Goal: Transaction & Acquisition: Book appointment/travel/reservation

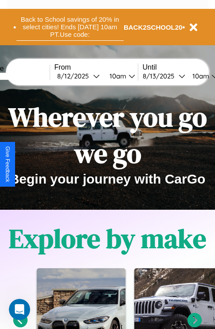
click at [70, 27] on button "Back to School savings of 20% in select cities! Ends [DATE] 10am PT. Use code:" at bounding box center [69, 26] width 107 height 27
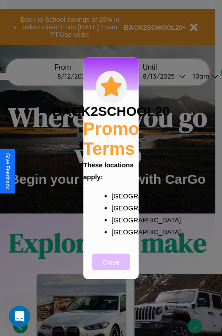
click at [111, 267] on button "Close" at bounding box center [111, 261] width 38 height 16
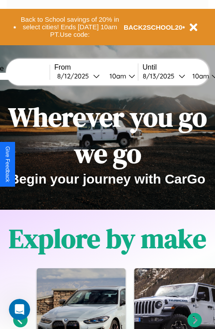
scroll to position [137, 0]
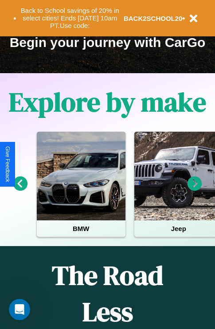
click at [195, 190] on icon at bounding box center [195, 184] width 15 height 15
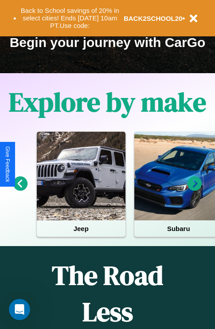
click at [195, 190] on icon at bounding box center [195, 184] width 15 height 15
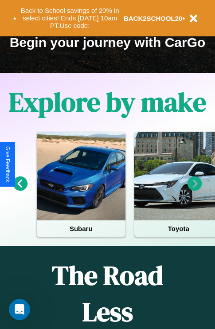
click at [20, 190] on icon at bounding box center [20, 184] width 15 height 15
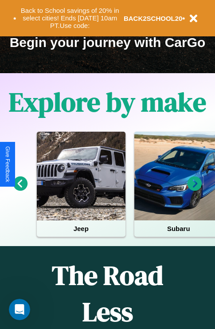
click at [20, 190] on icon at bounding box center [20, 184] width 15 height 15
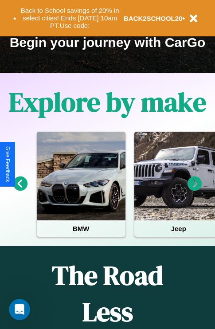
click at [195, 190] on icon at bounding box center [195, 184] width 15 height 15
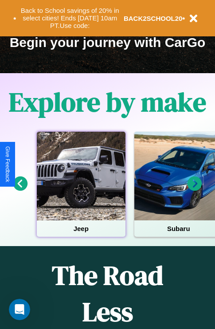
click at [81, 190] on div at bounding box center [81, 176] width 89 height 89
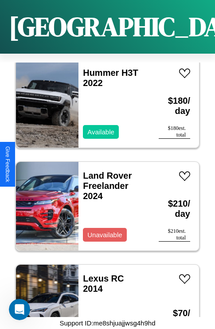
scroll to position [3120, 0]
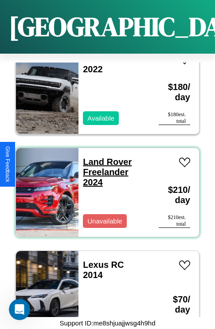
click at [105, 157] on link "Land Rover Freelander 2024" at bounding box center [107, 172] width 49 height 30
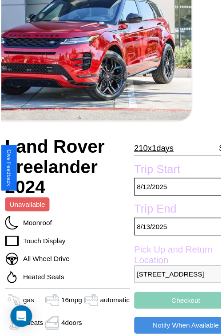
scroll to position [80, 37]
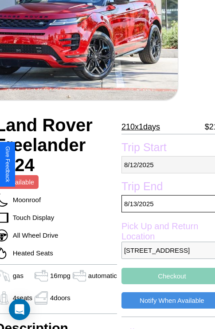
click at [165, 165] on p "[DATE]" at bounding box center [172, 164] width 101 height 17
select select "*"
select select "****"
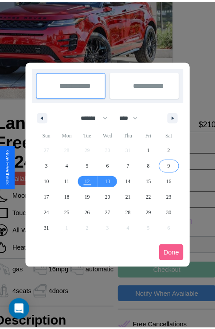
scroll to position [0, 37]
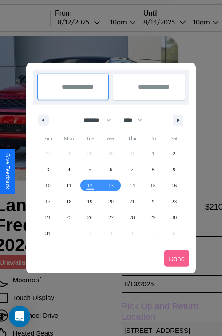
click at [91, 22] on div at bounding box center [111, 168] width 222 height 336
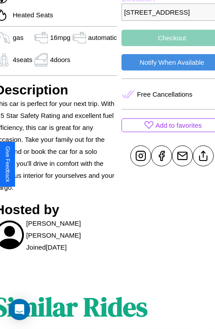
scroll to position [321, 37]
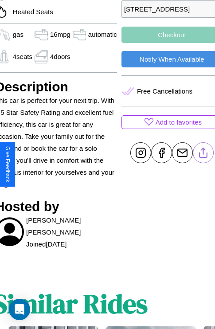
click at [203, 154] on line at bounding box center [203, 151] width 0 height 6
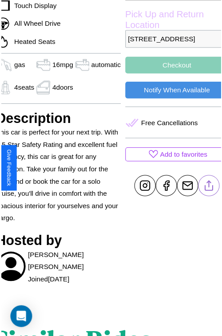
scroll to position [290, 37]
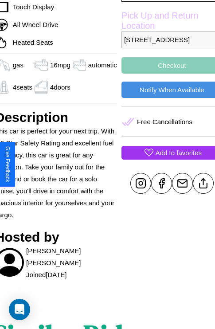
click at [165, 159] on p "Add to favorites" at bounding box center [179, 153] width 46 height 12
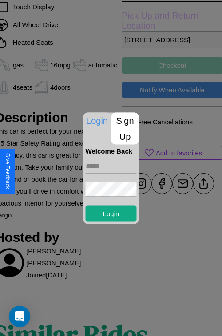
click at [111, 166] on input "text" at bounding box center [111, 166] width 51 height 14
type input "**********"
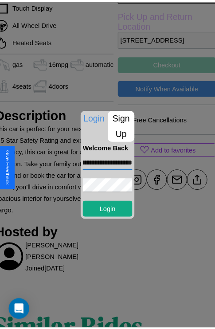
scroll to position [0, 0]
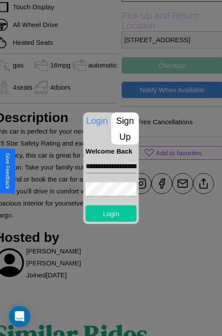
click at [111, 213] on button "Login" at bounding box center [111, 213] width 51 height 16
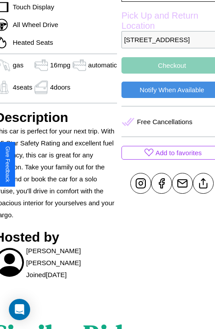
scroll to position [290, 37]
